Goal: Task Accomplishment & Management: Manage account settings

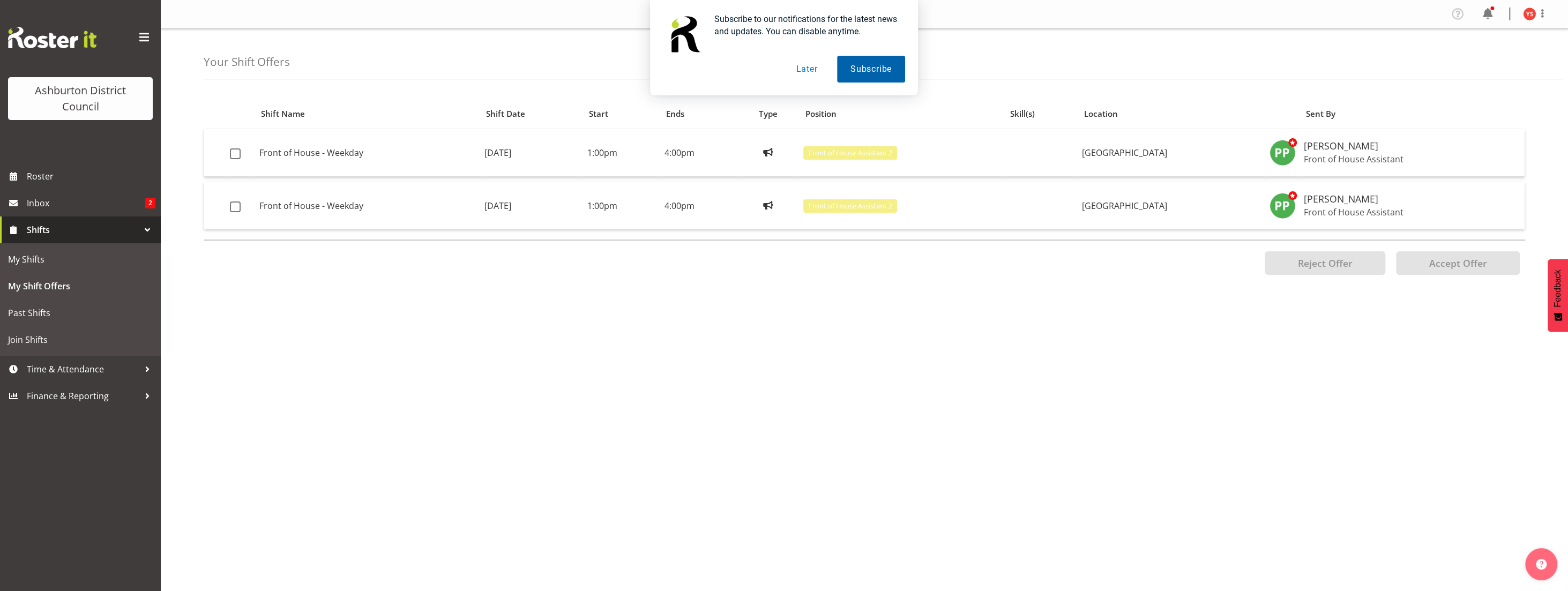
click at [819, 65] on button "Later" at bounding box center [806, 69] width 48 height 27
click at [233, 151] on span at bounding box center [236, 154] width 11 height 11
checkbox input "true"
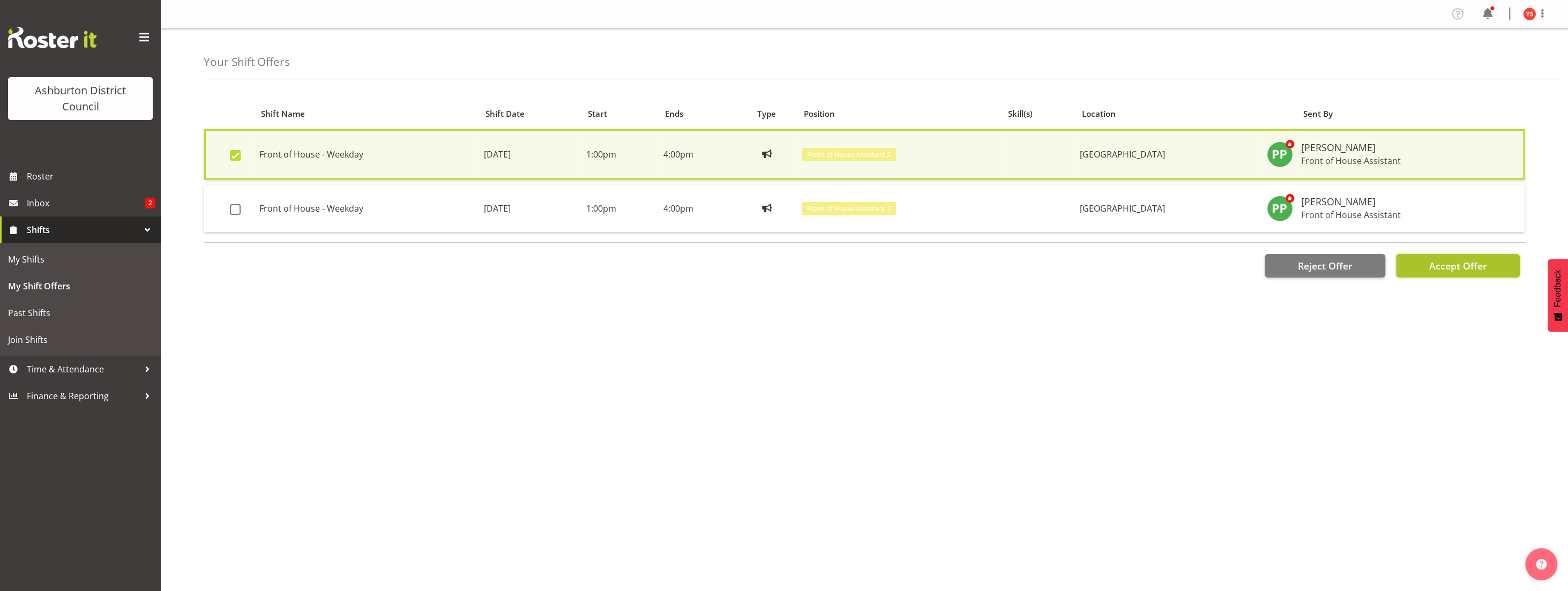
click at [1451, 263] on span "Accept Offer" at bounding box center [1457, 266] width 58 height 13
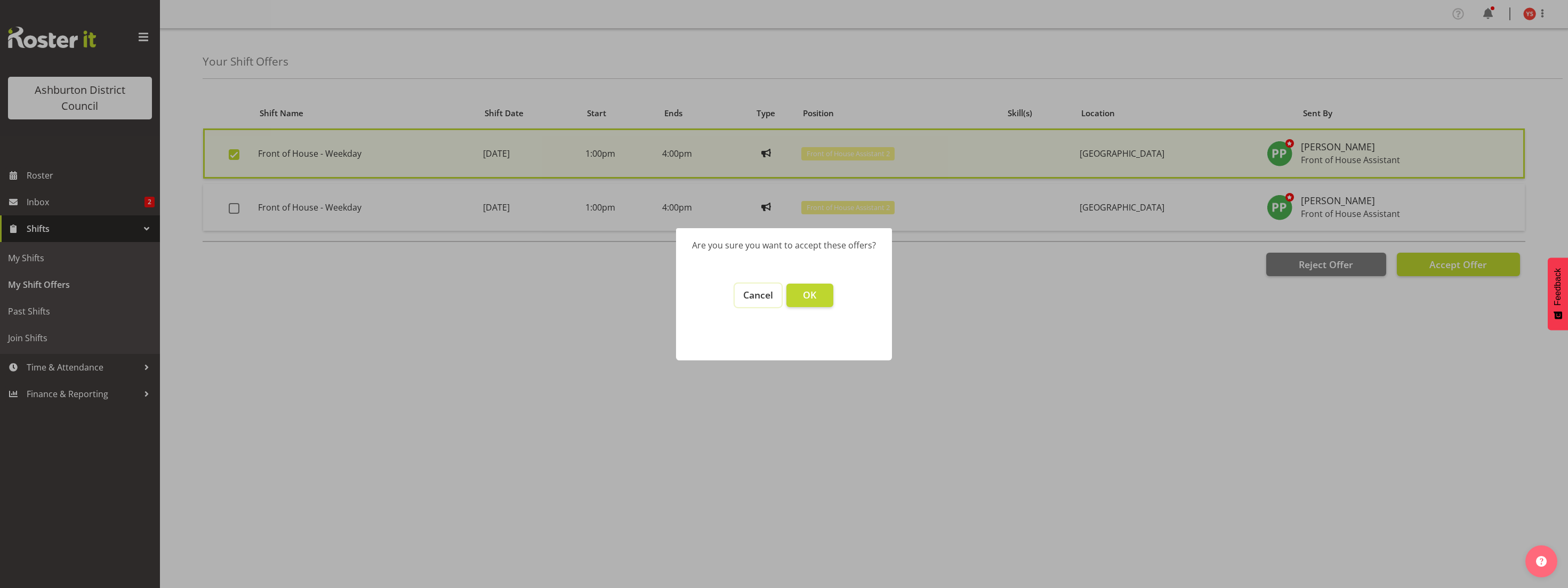
drag, startPoint x: 762, startPoint y: 293, endPoint x: 760, endPoint y: 300, distance: 7.3
click at [762, 295] on span "Cancel" at bounding box center [758, 295] width 30 height 13
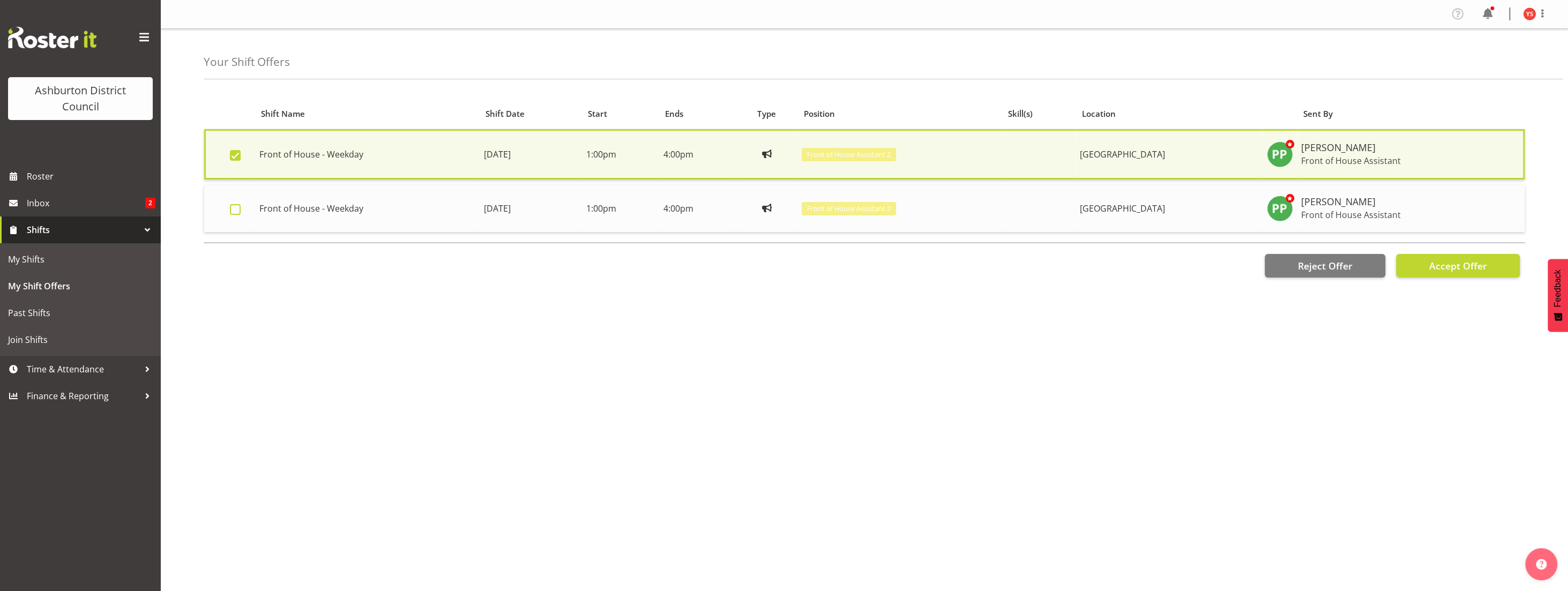
click at [231, 207] on span at bounding box center [236, 210] width 11 height 11
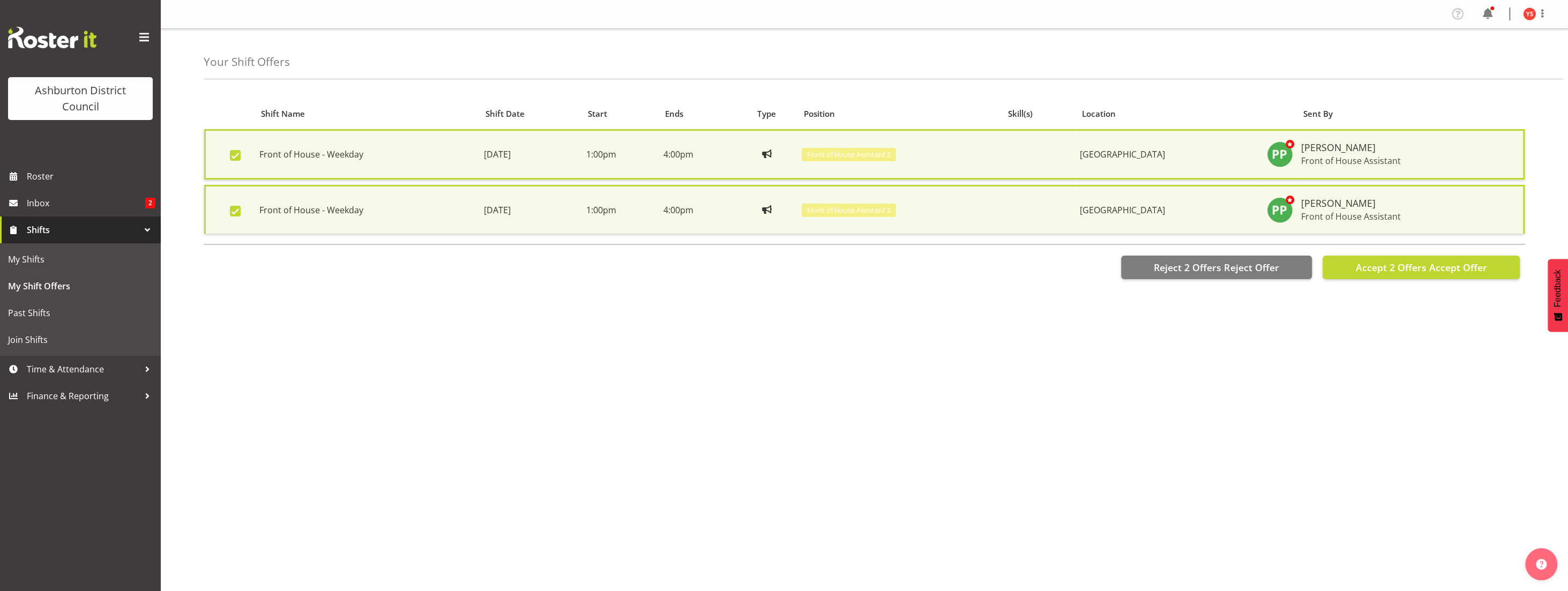
click at [231, 207] on span at bounding box center [236, 211] width 11 height 11
checkbox input "false"
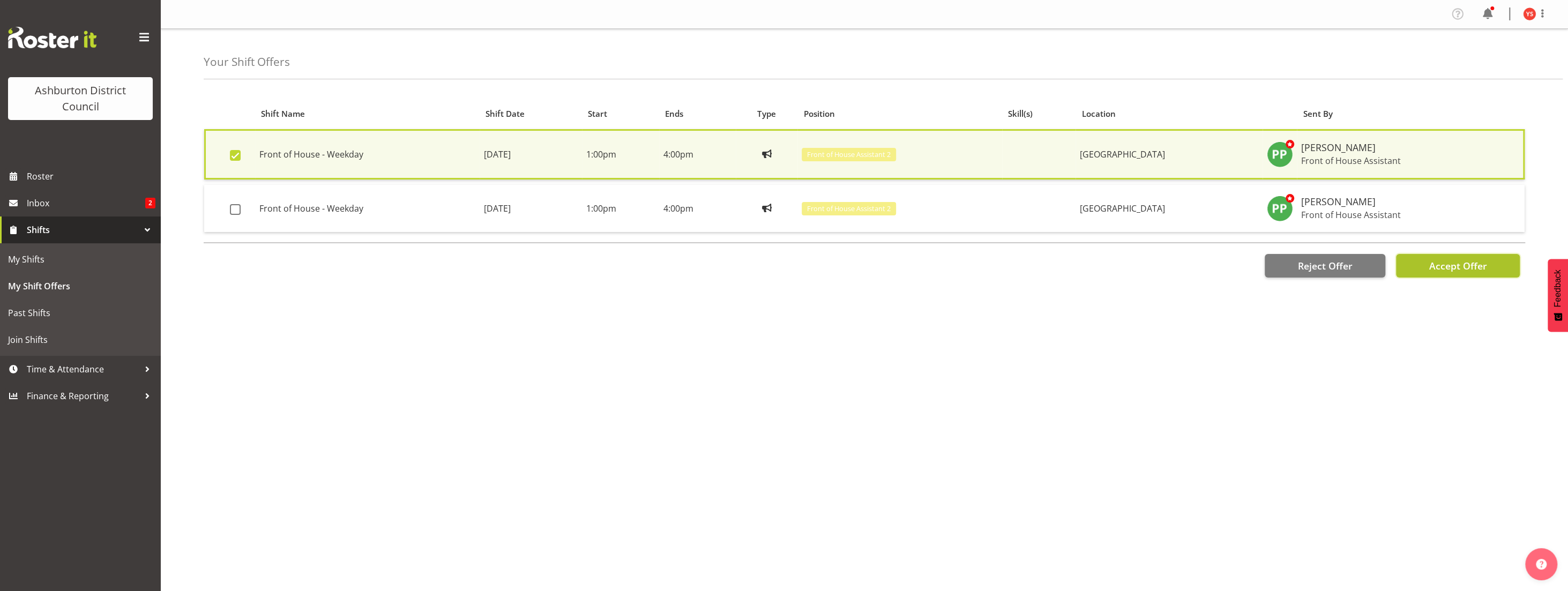
click at [1447, 266] on span "Accept Offer" at bounding box center [1457, 266] width 58 height 13
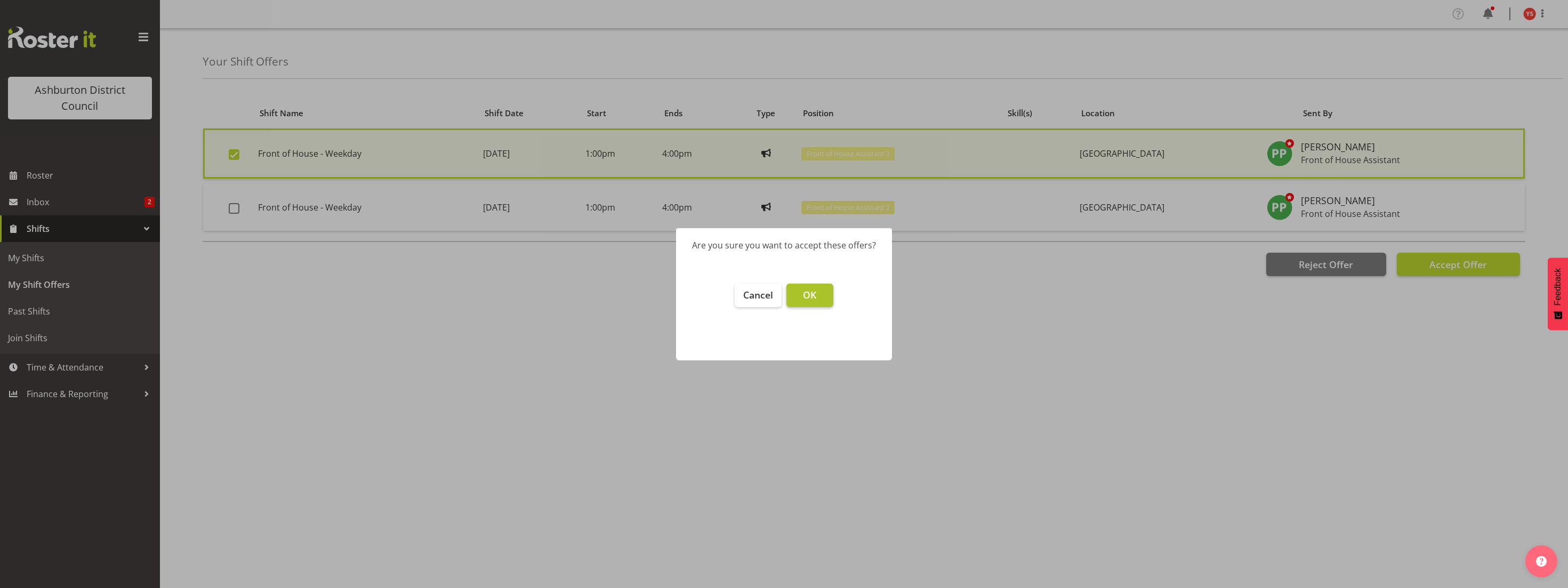
click at [810, 299] on span "OK" at bounding box center [810, 295] width 13 height 13
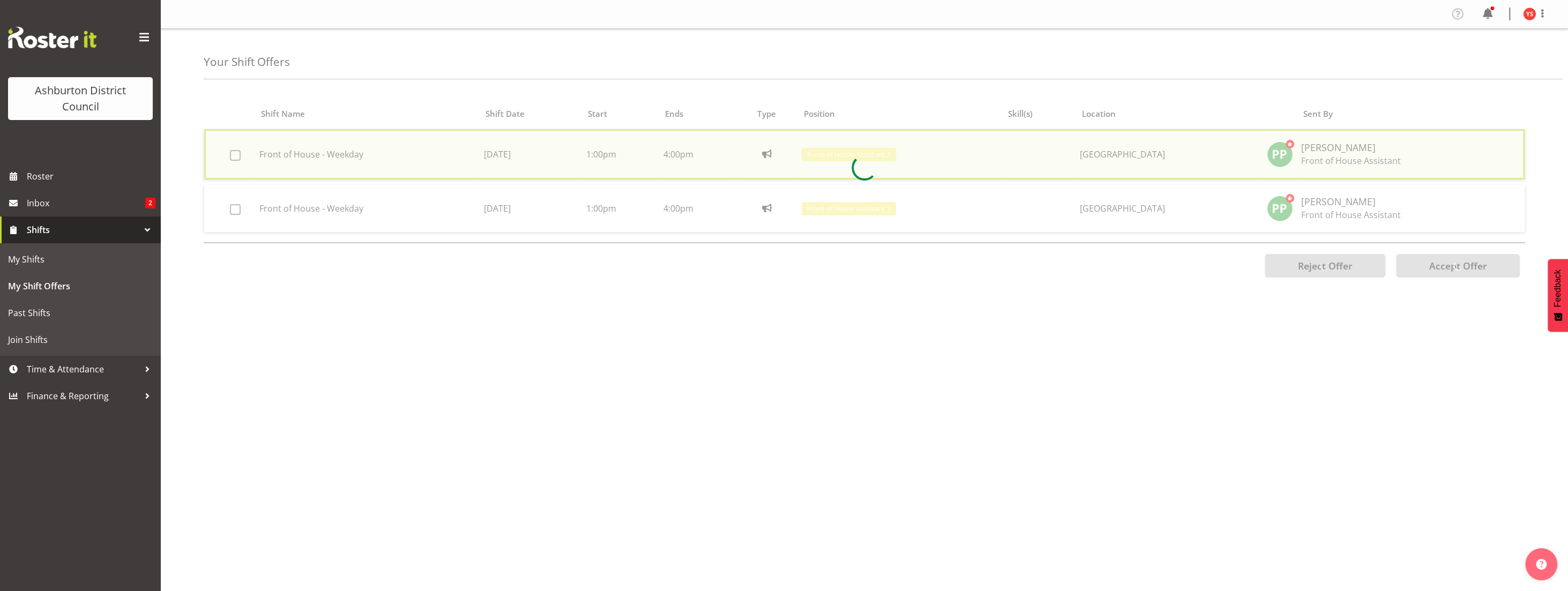
checkbox input "false"
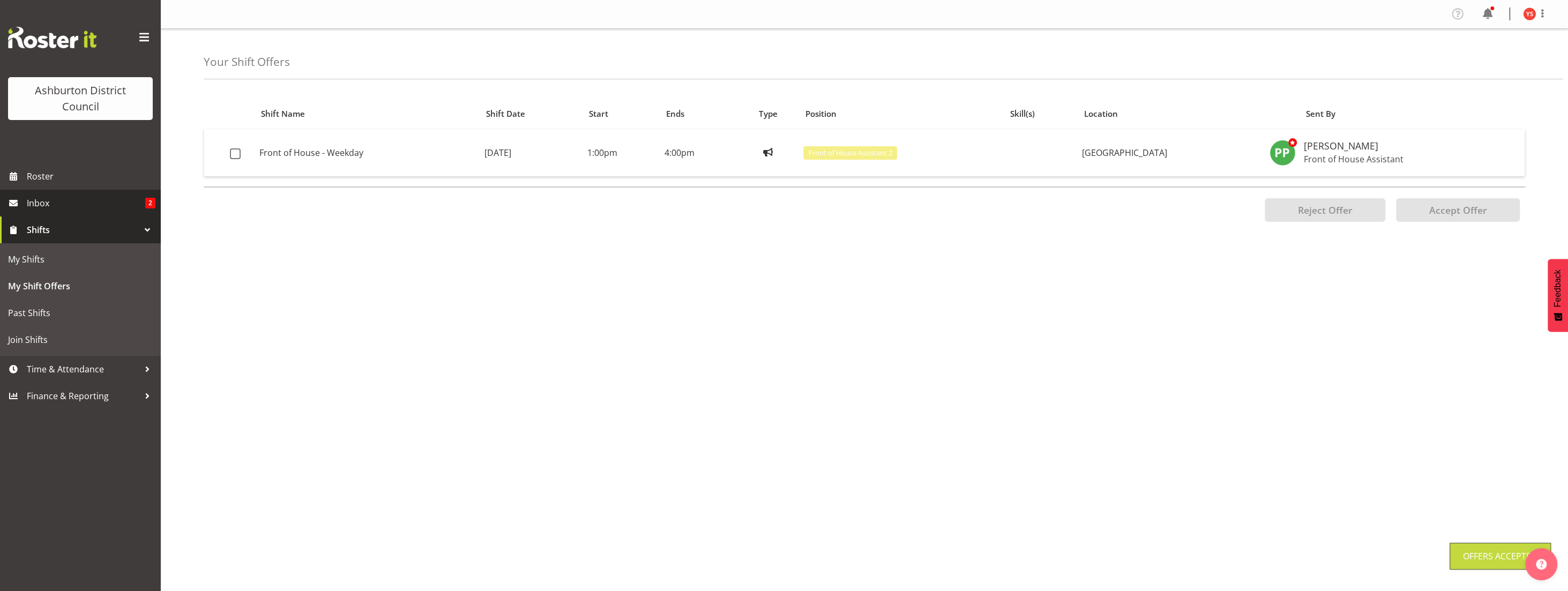
click at [92, 207] on span "Inbox" at bounding box center [86, 203] width 119 height 16
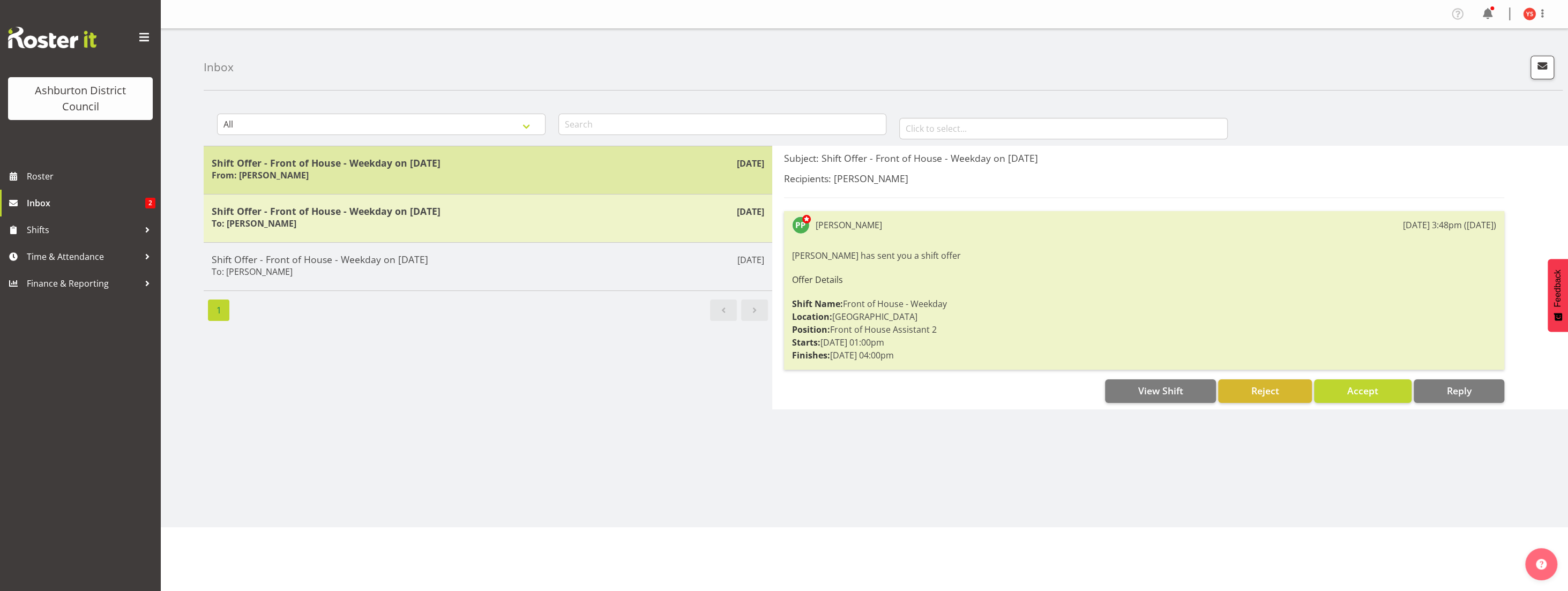
click at [404, 179] on div "Shift Offer - Front of House - Weekday on [DATE] From: [PERSON_NAME]" at bounding box center [488, 170] width 552 height 26
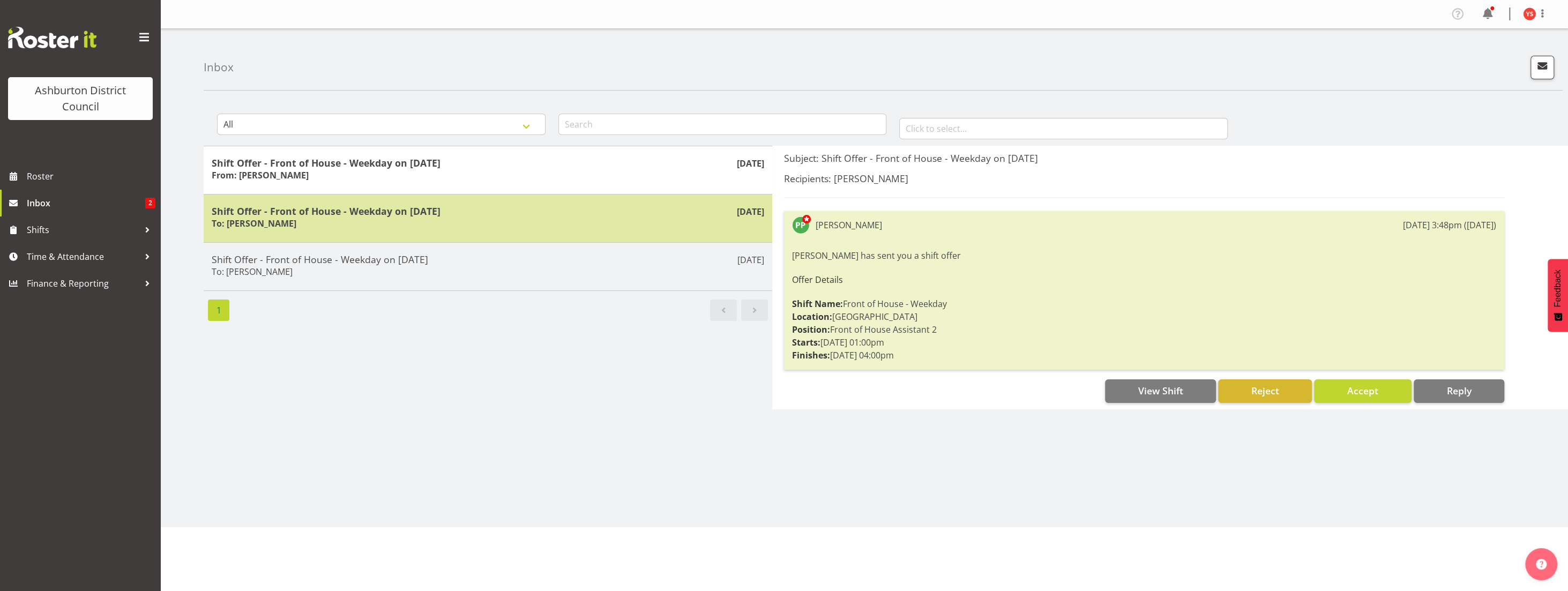
click at [301, 220] on div "Shift Offer - Front of House - Weekday on [DATE] To: [PERSON_NAME]" at bounding box center [488, 218] width 552 height 26
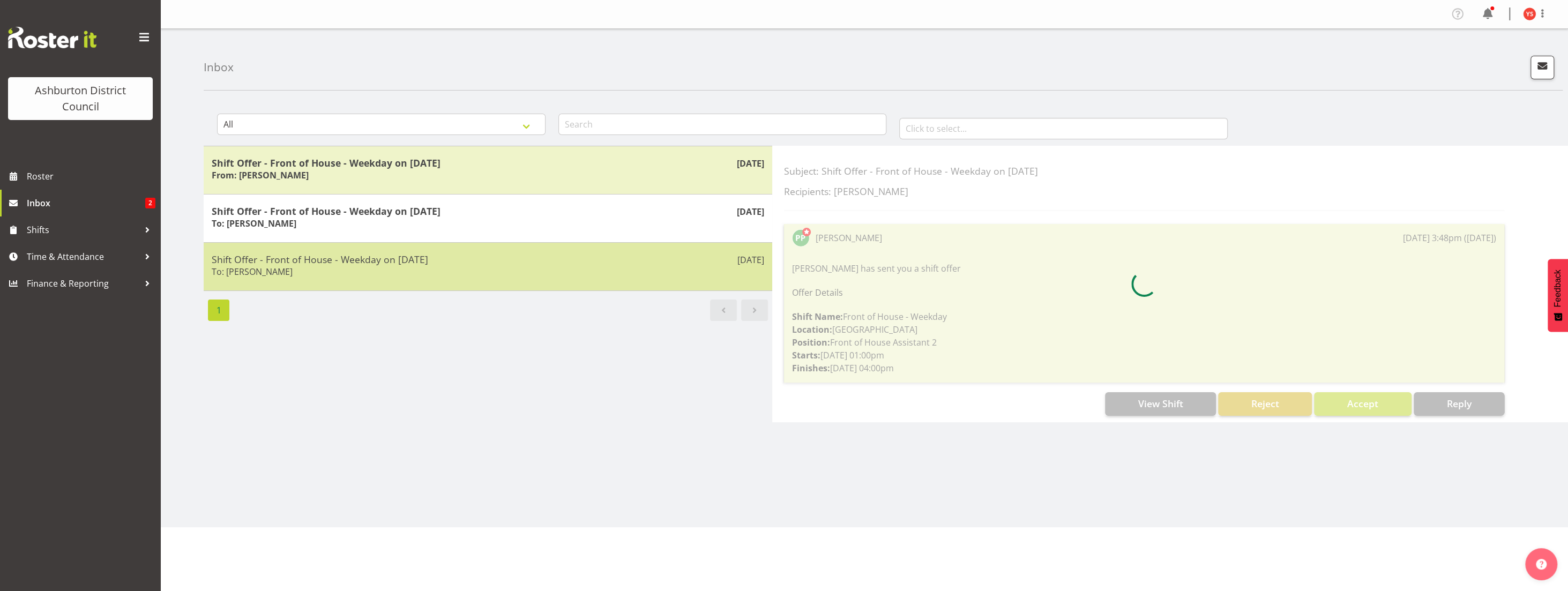
click at [302, 262] on h5 "Shift Offer - Front of House - Weekday on [DATE]" at bounding box center [488, 259] width 552 height 12
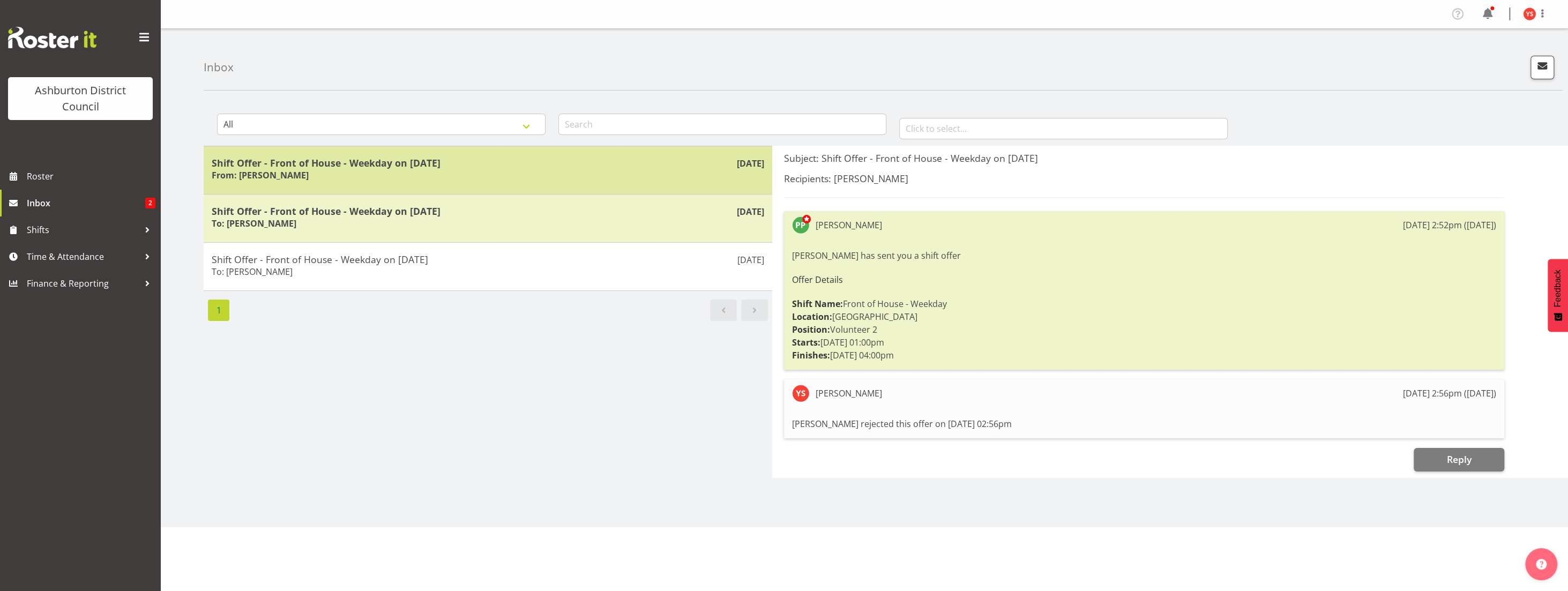
click at [272, 170] on h6 "From: [PERSON_NAME]" at bounding box center [260, 176] width 97 height 11
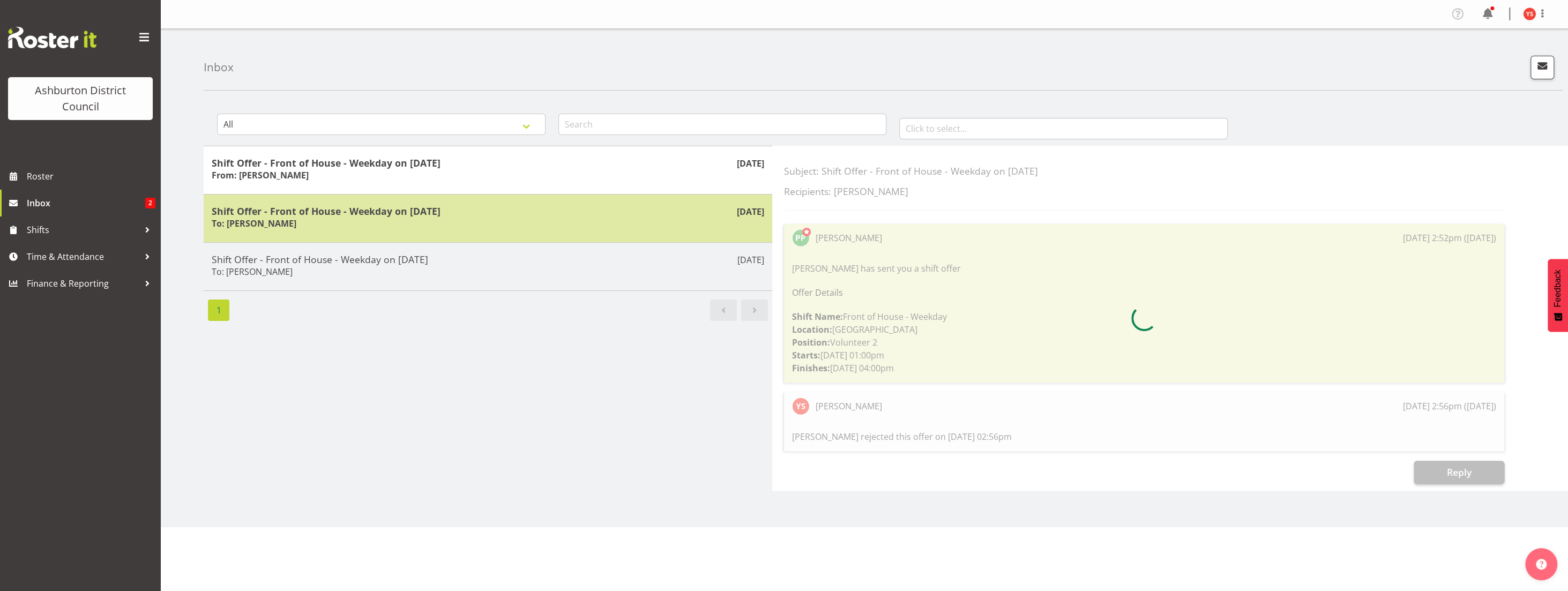
click at [283, 215] on h5 "Shift Offer - Front of House - Weekday on [DATE]" at bounding box center [488, 210] width 552 height 12
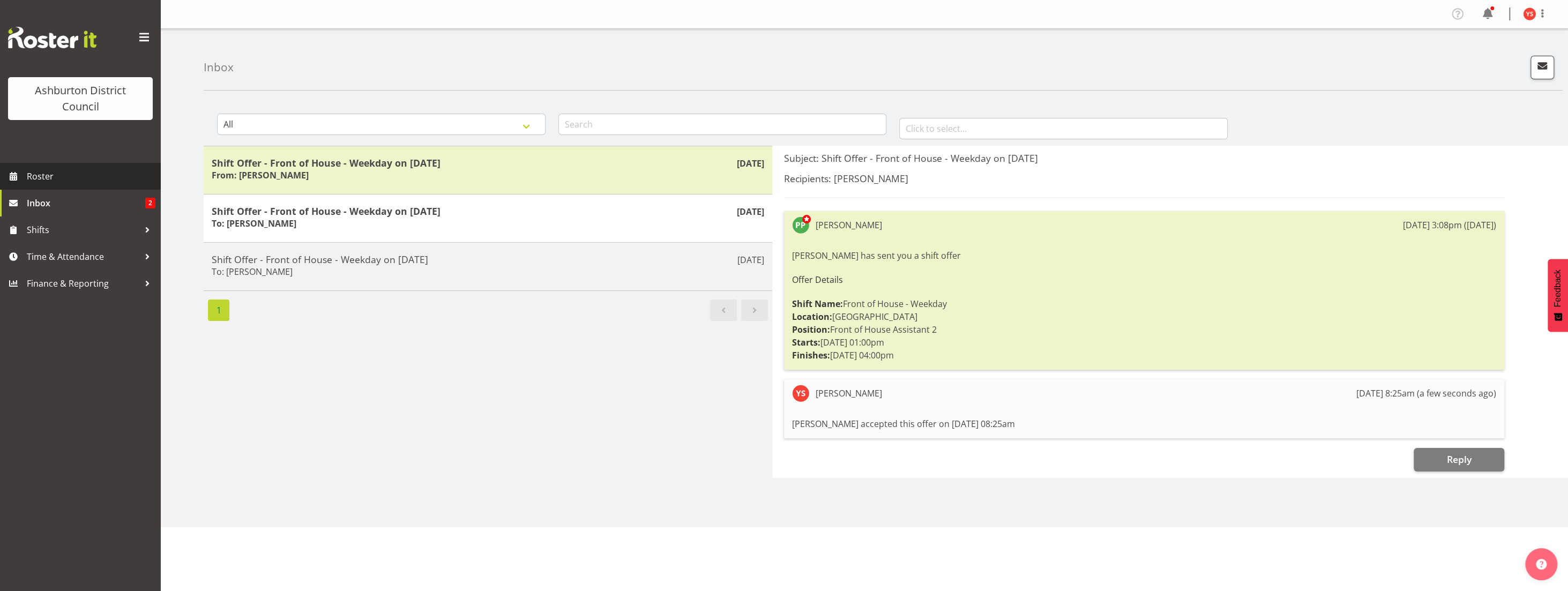
click at [48, 169] on span "Roster" at bounding box center [91, 176] width 128 height 16
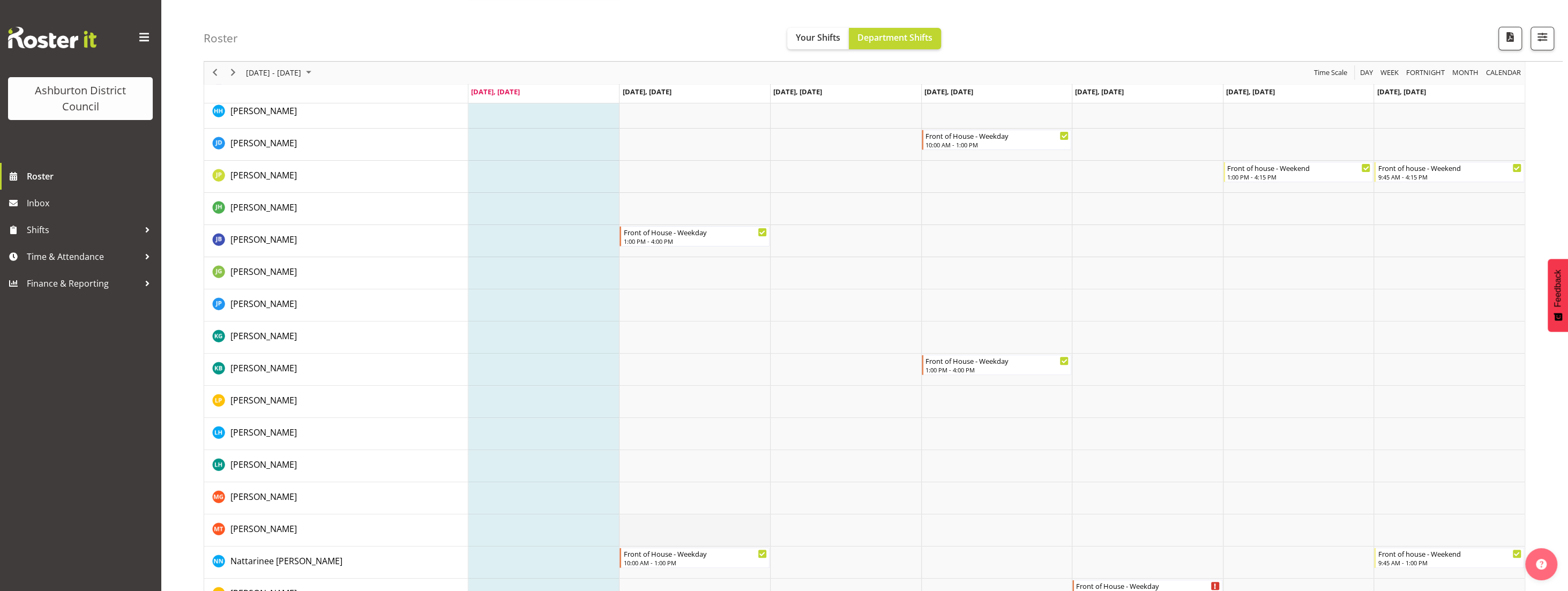
scroll to position [509, 0]
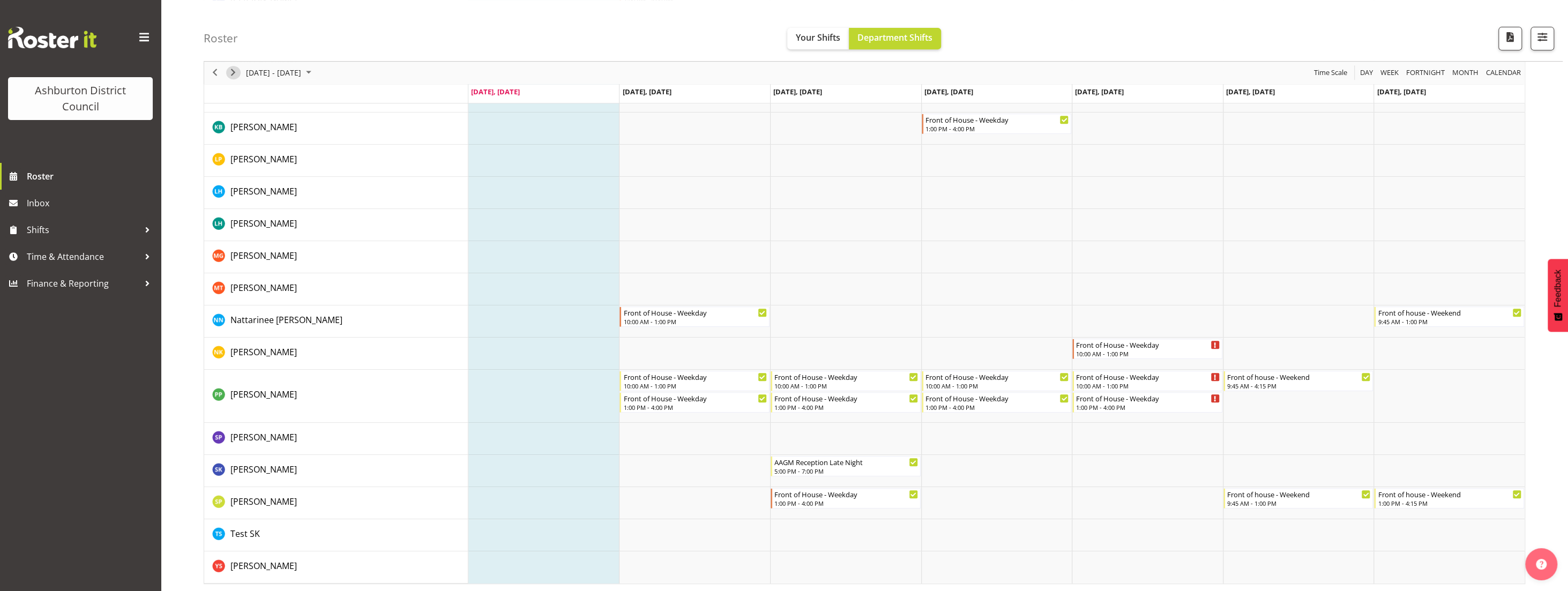
click at [236, 73] on span "Next" at bounding box center [233, 73] width 13 height 13
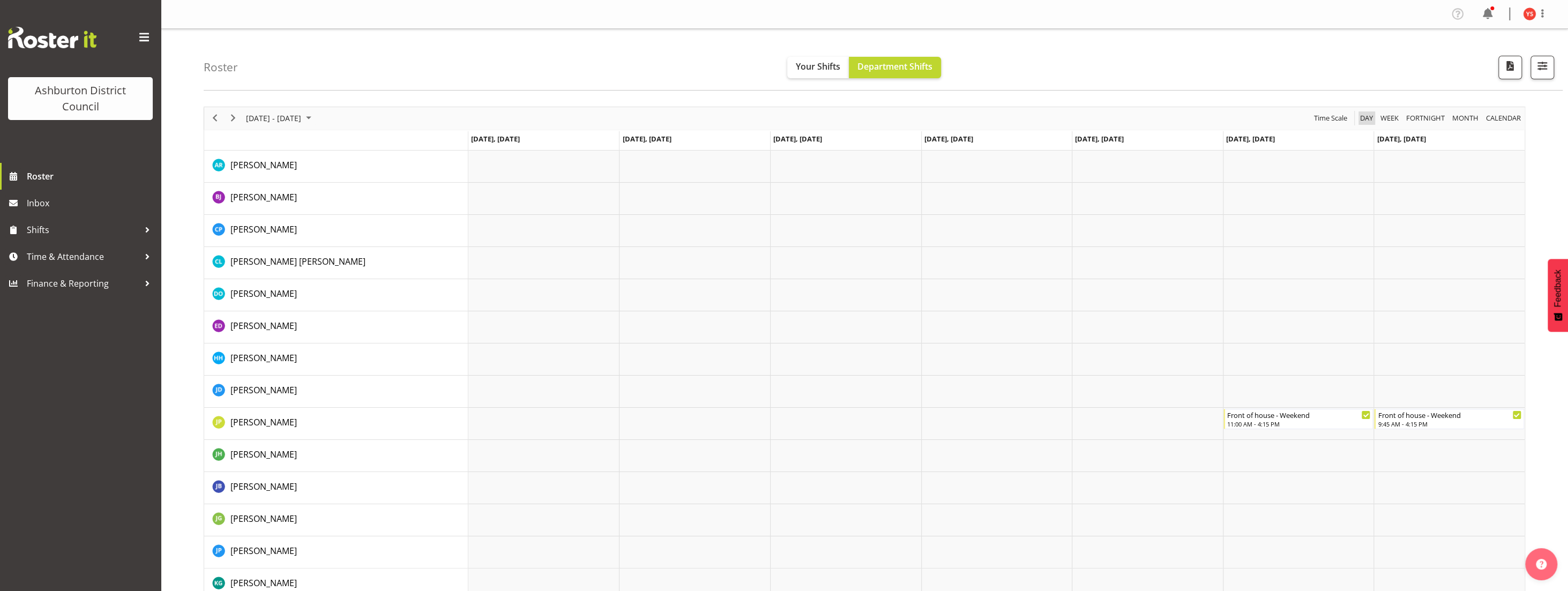
click at [1370, 116] on span "Day" at bounding box center [1366, 118] width 15 height 13
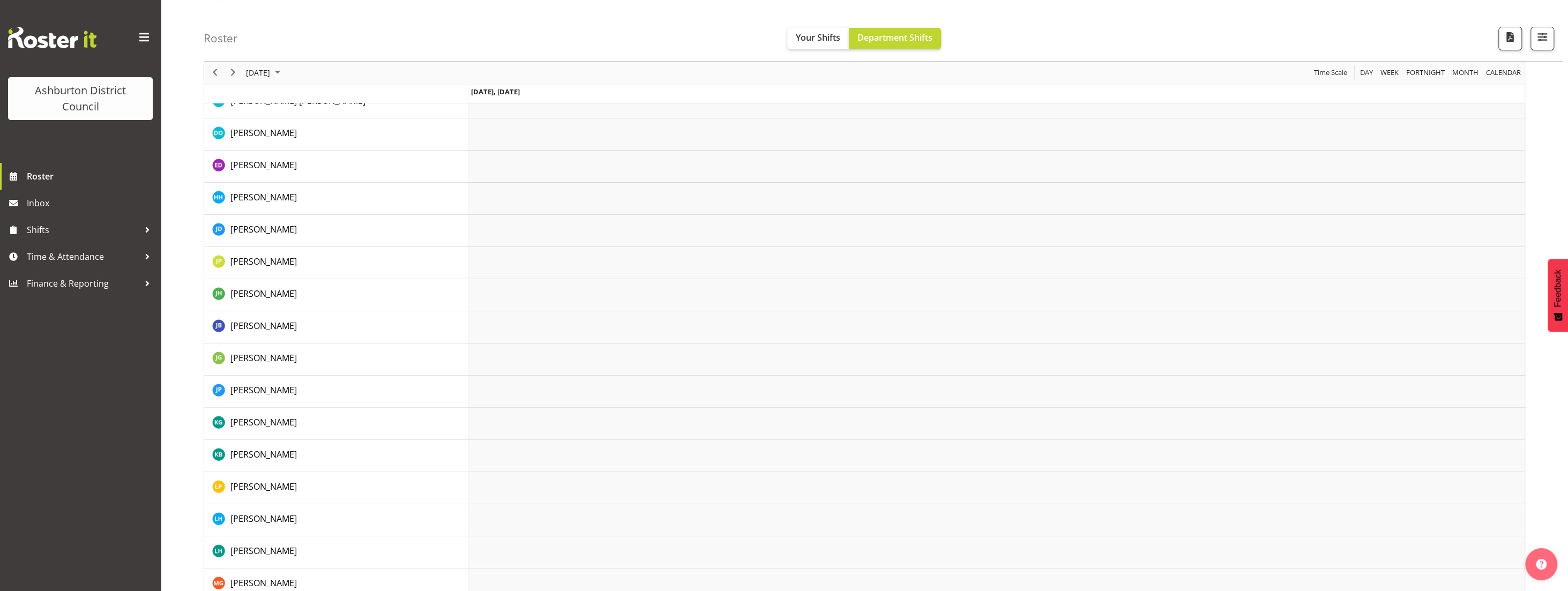
scroll to position [488, 0]
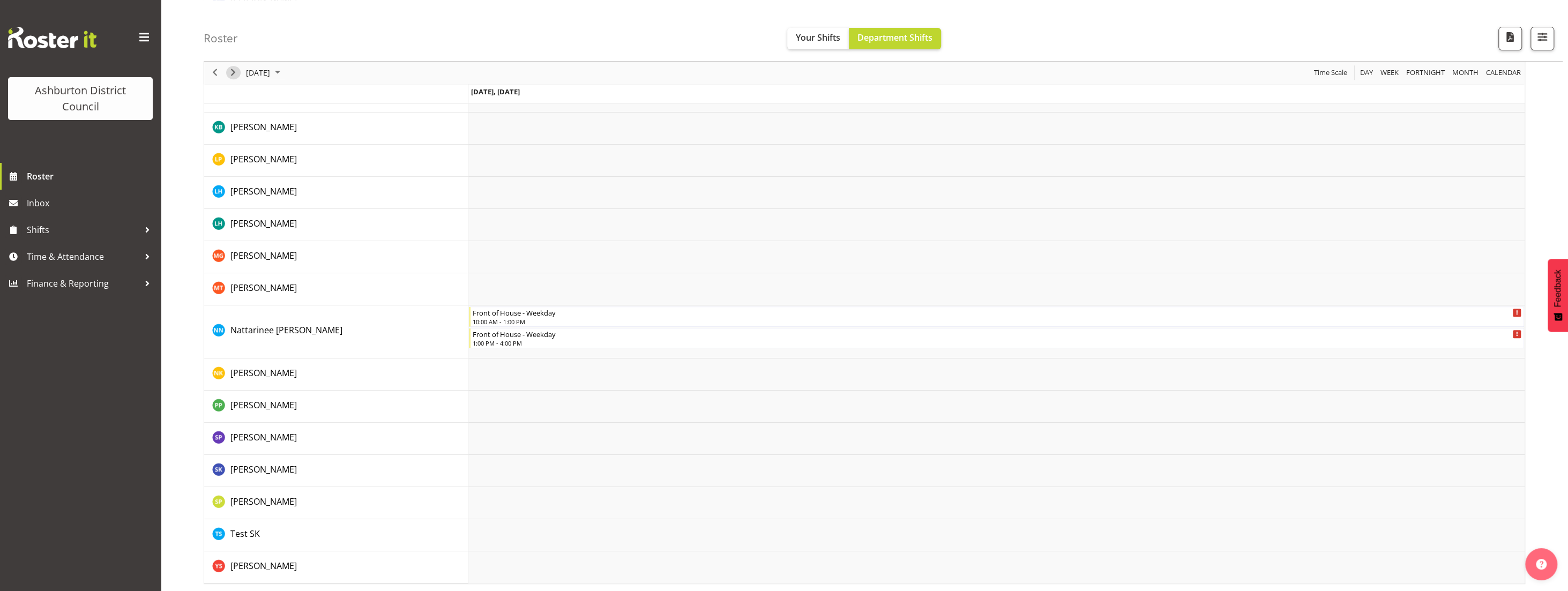
click at [231, 75] on span "Next" at bounding box center [233, 73] width 13 height 13
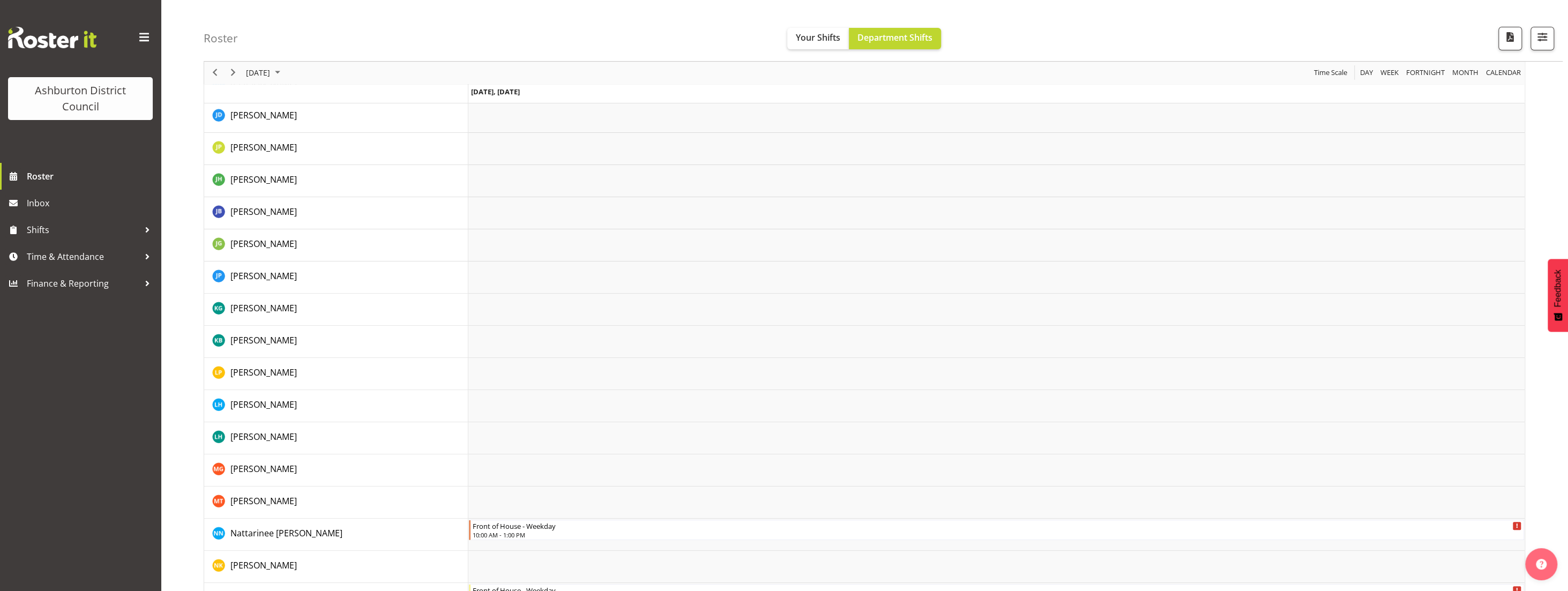
scroll to position [488, 0]
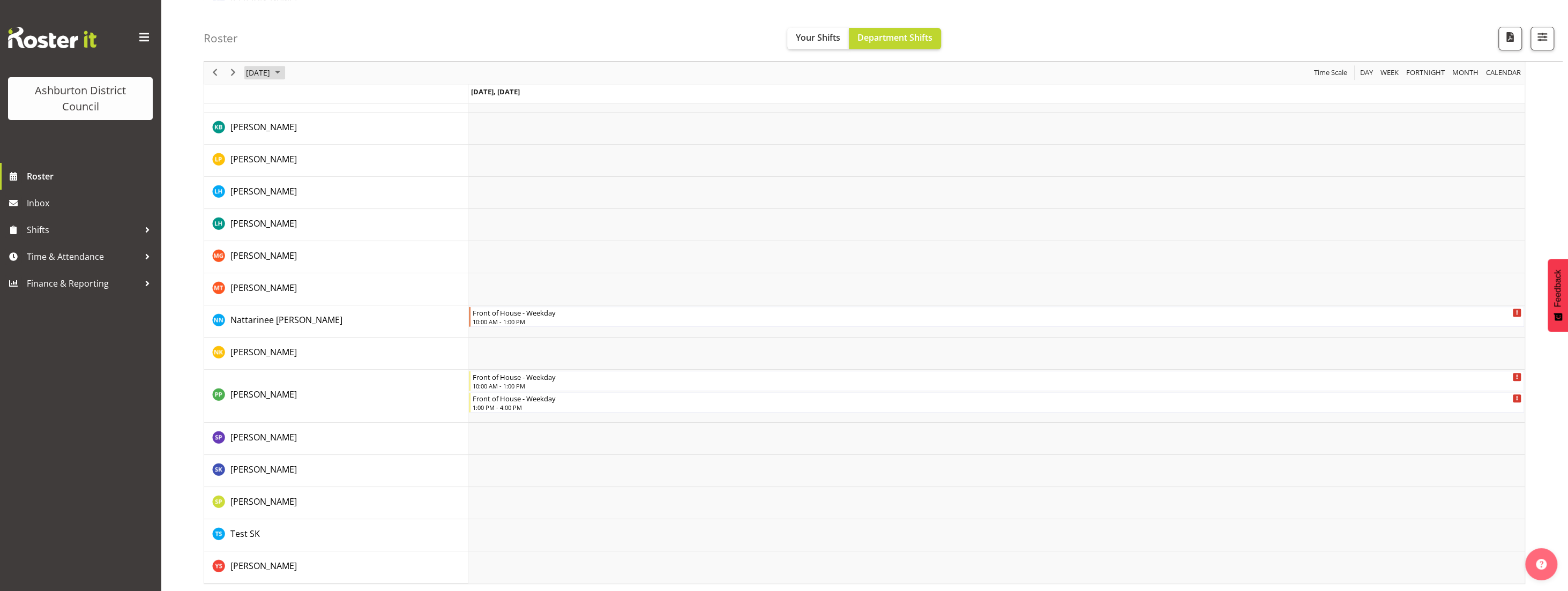
click at [284, 73] on span "August 2025" at bounding box center [277, 73] width 13 height 13
click at [356, 98] on span "next month" at bounding box center [359, 100] width 19 height 20
click at [278, 138] on span "1" at bounding box center [274, 136] width 16 height 16
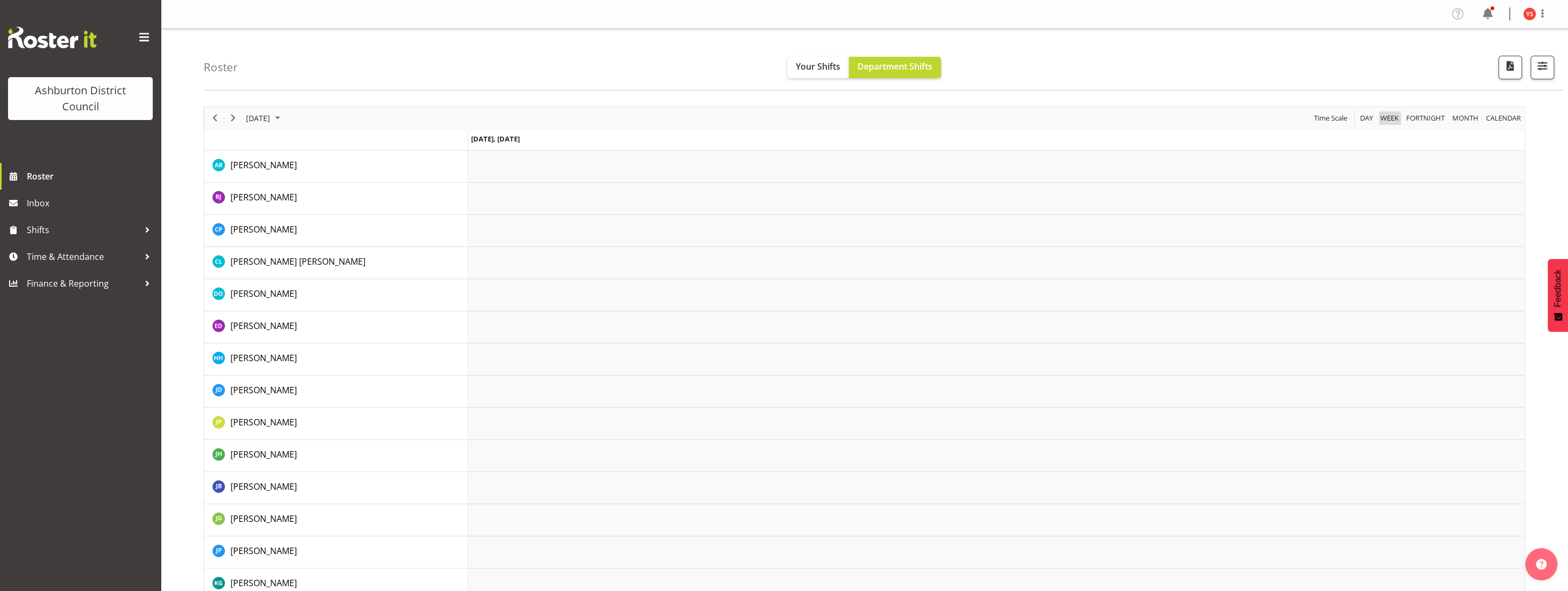
click at [1395, 116] on span "Week" at bounding box center [1389, 118] width 20 height 13
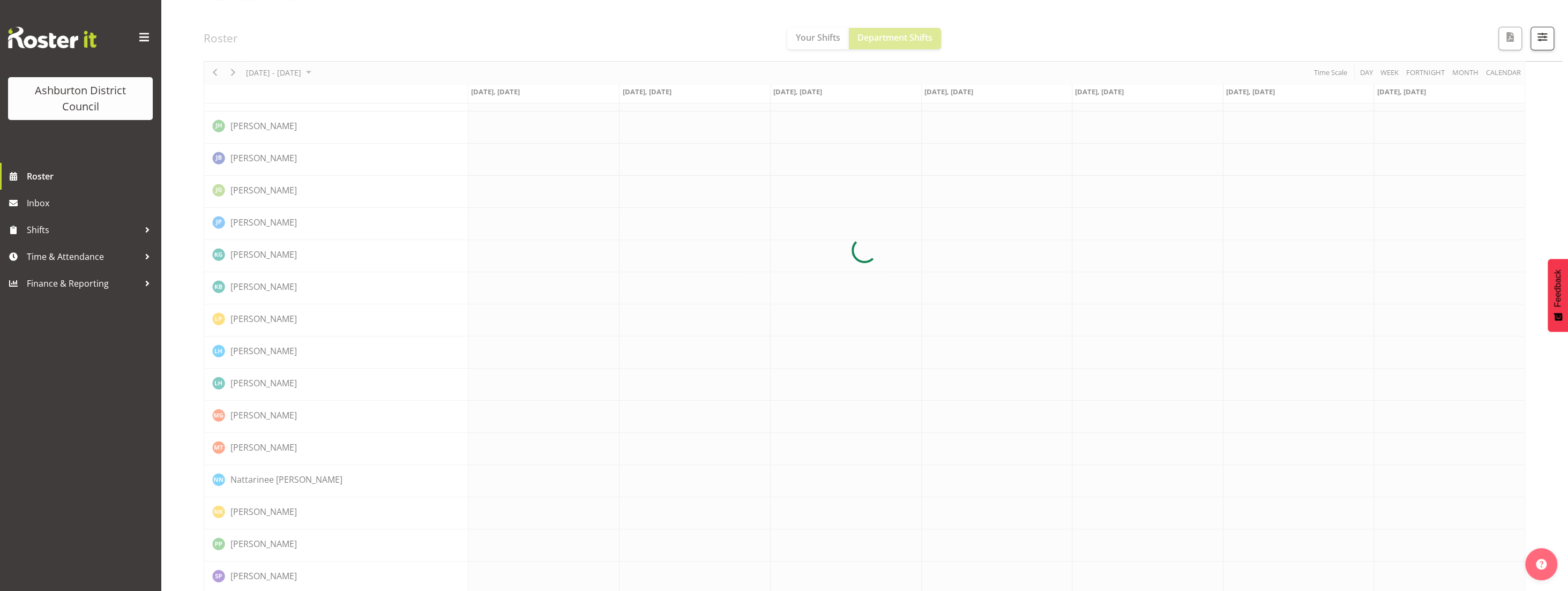
scroll to position [467, 0]
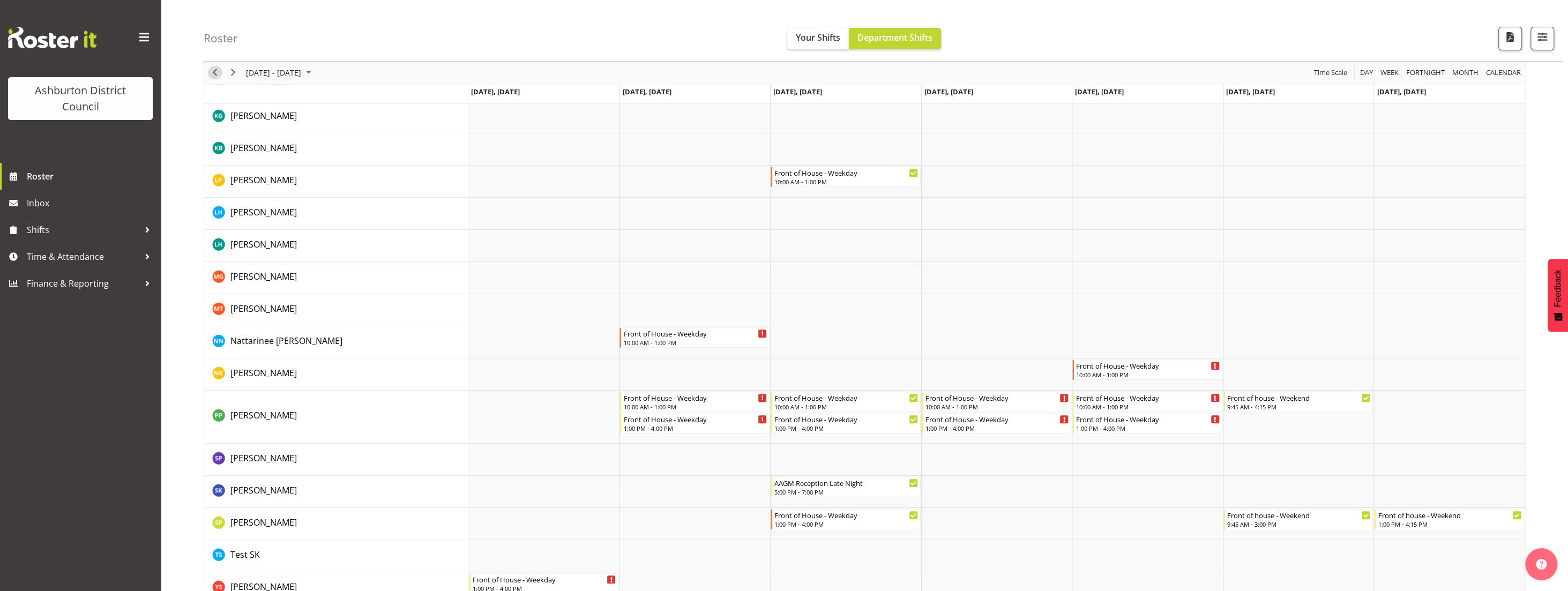
click at [218, 77] on span "Previous" at bounding box center [215, 73] width 13 height 13
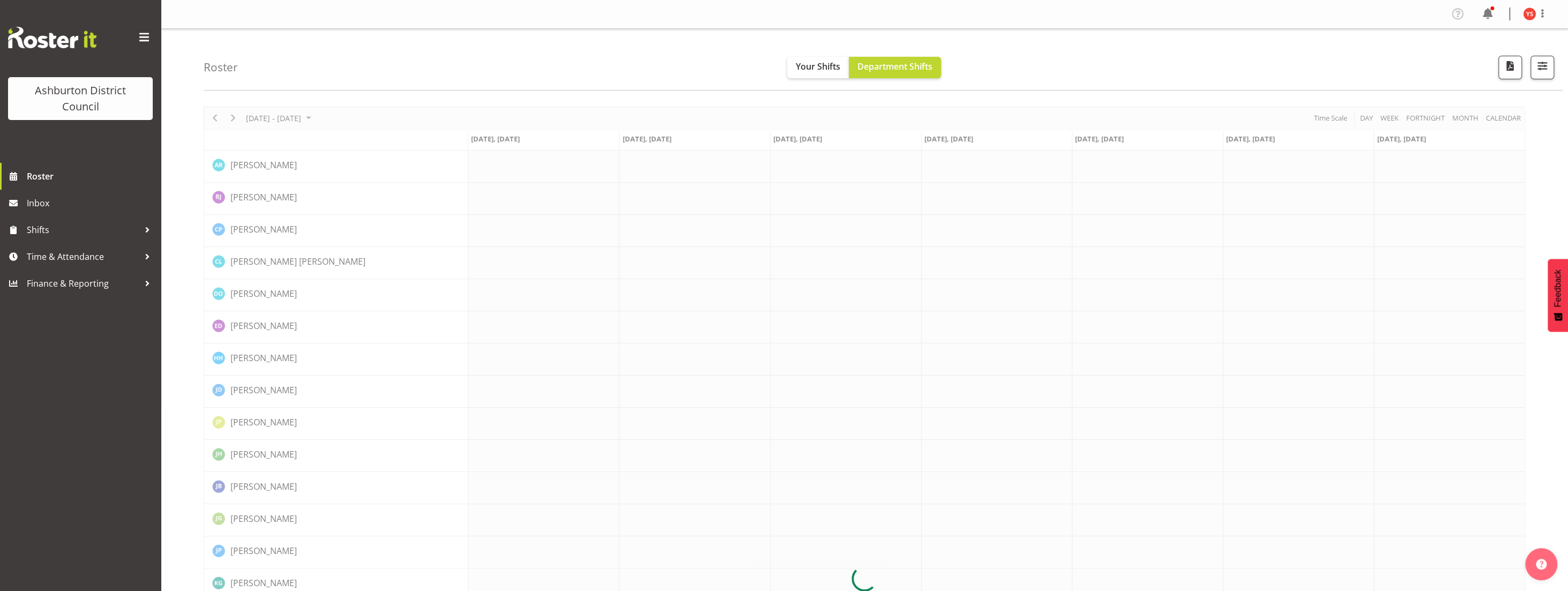
click at [218, 77] on div "Roster Your Shifts Department Shifts All Locations Clear Art Gallery & Museum E…" at bounding box center [883, 59] width 1359 height 62
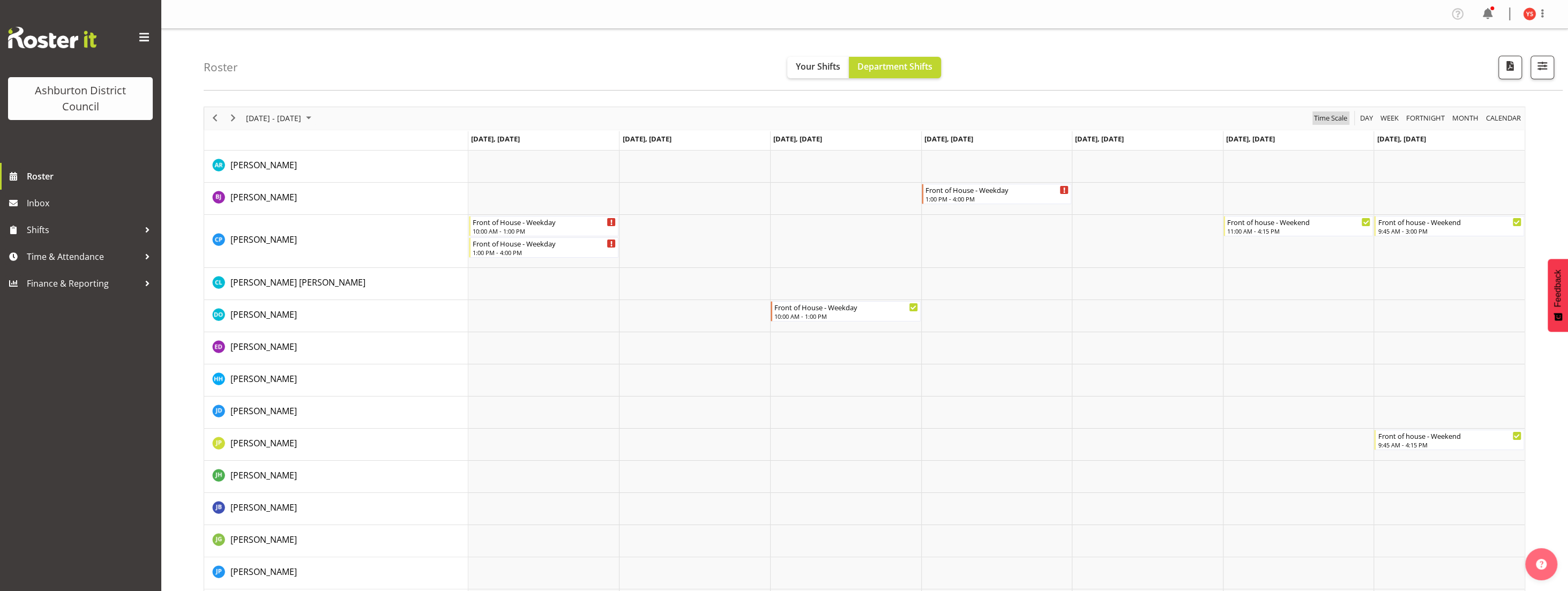
click at [1325, 123] on span "Time Scale" at bounding box center [1331, 118] width 35 height 13
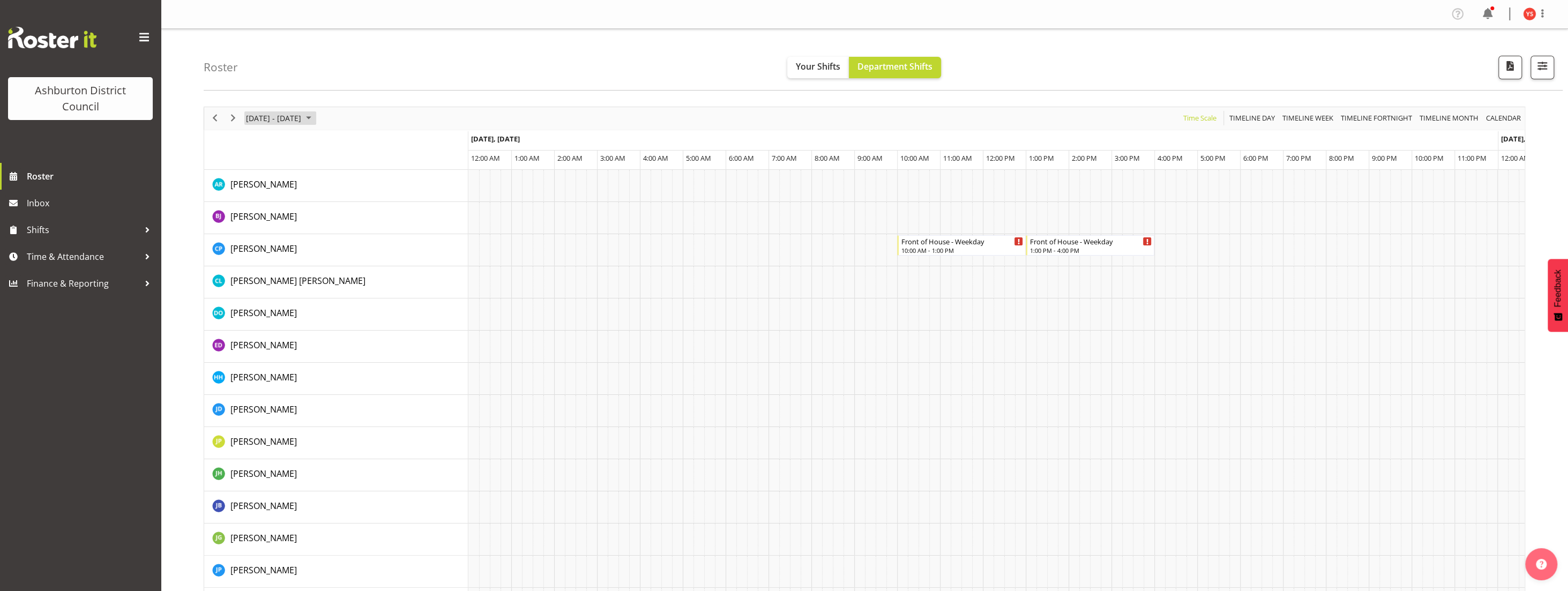
click at [271, 115] on span "August 25 - 31, 2025" at bounding box center [273, 118] width 58 height 13
click at [255, 214] on span "11" at bounding box center [257, 218] width 16 height 16
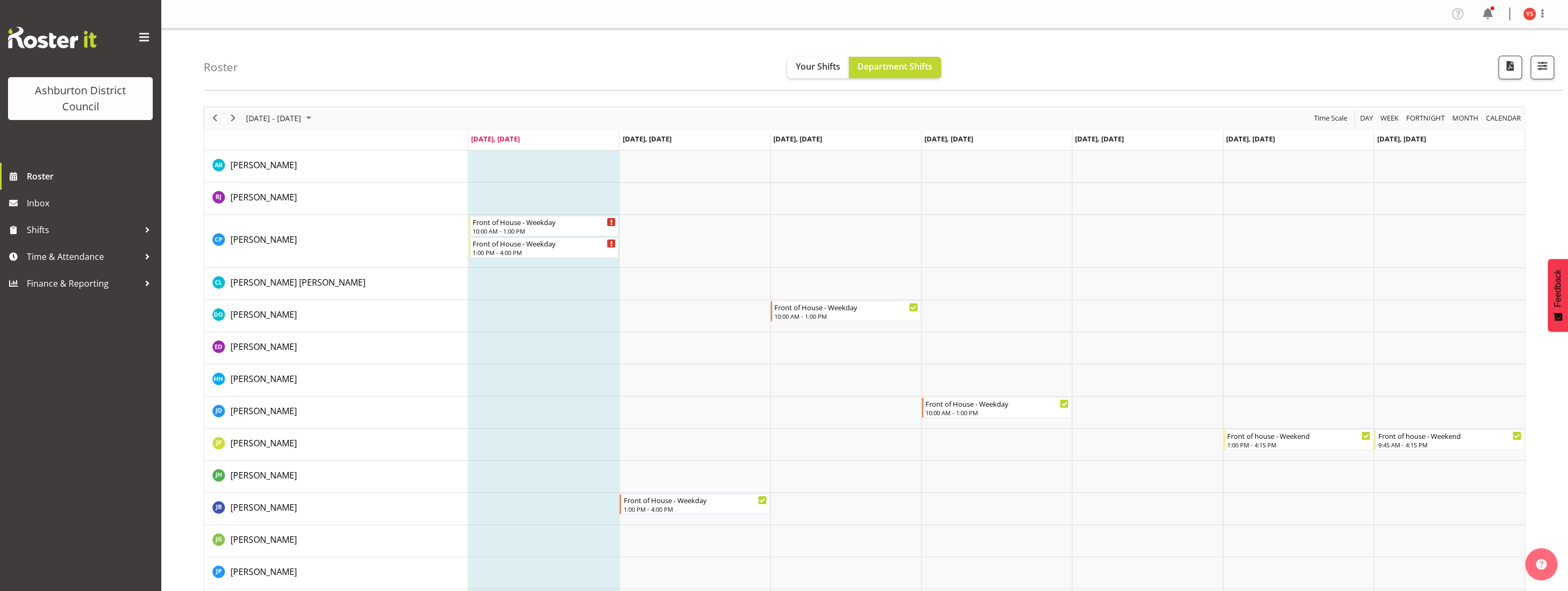
click at [1331, 124] on span "Time Scale" at bounding box center [1331, 118] width 35 height 13
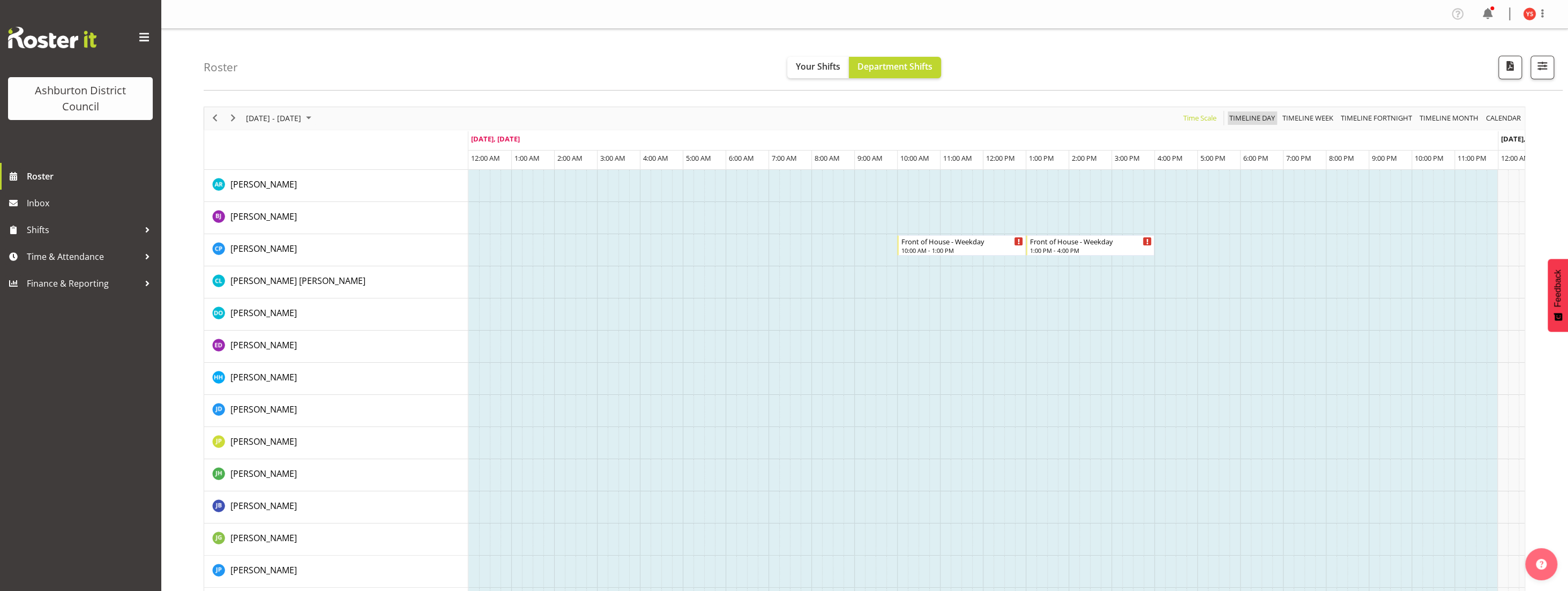
click at [1260, 116] on span "Timeline Day" at bounding box center [1252, 118] width 48 height 13
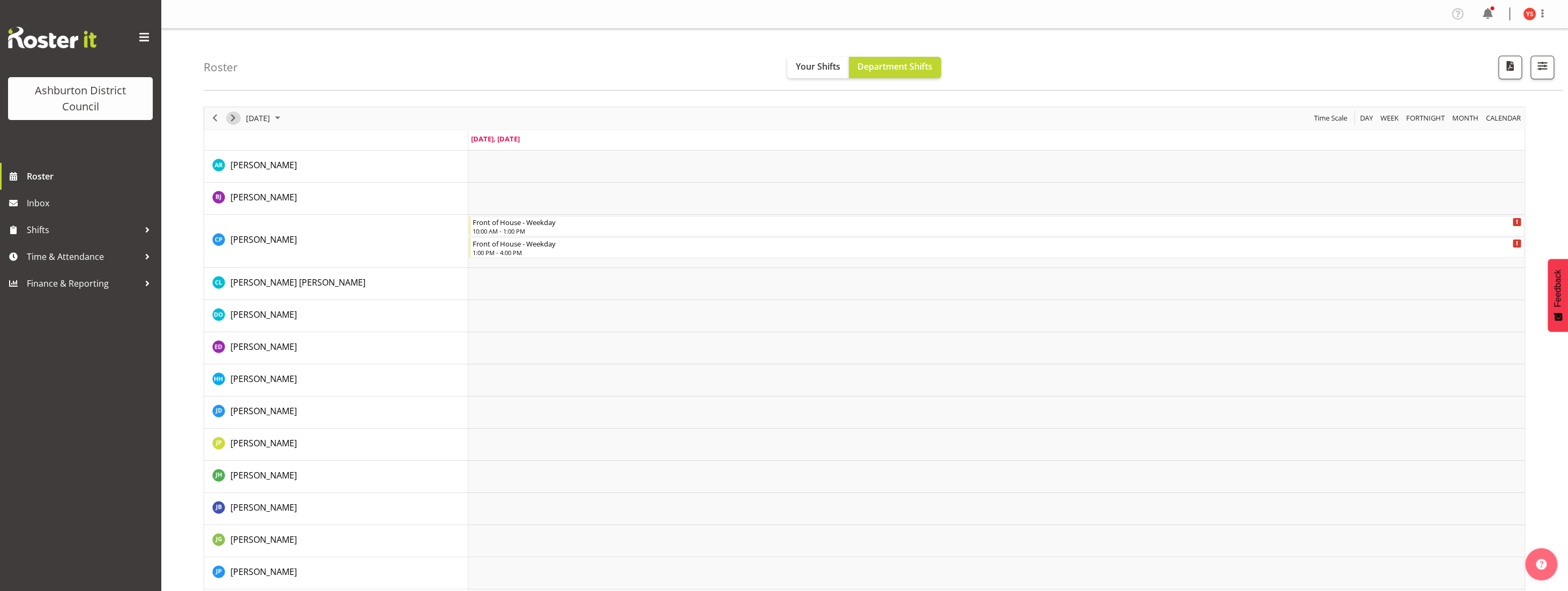
click at [236, 118] on span "Next" at bounding box center [233, 118] width 13 height 13
